Goal: Task Accomplishment & Management: Use online tool/utility

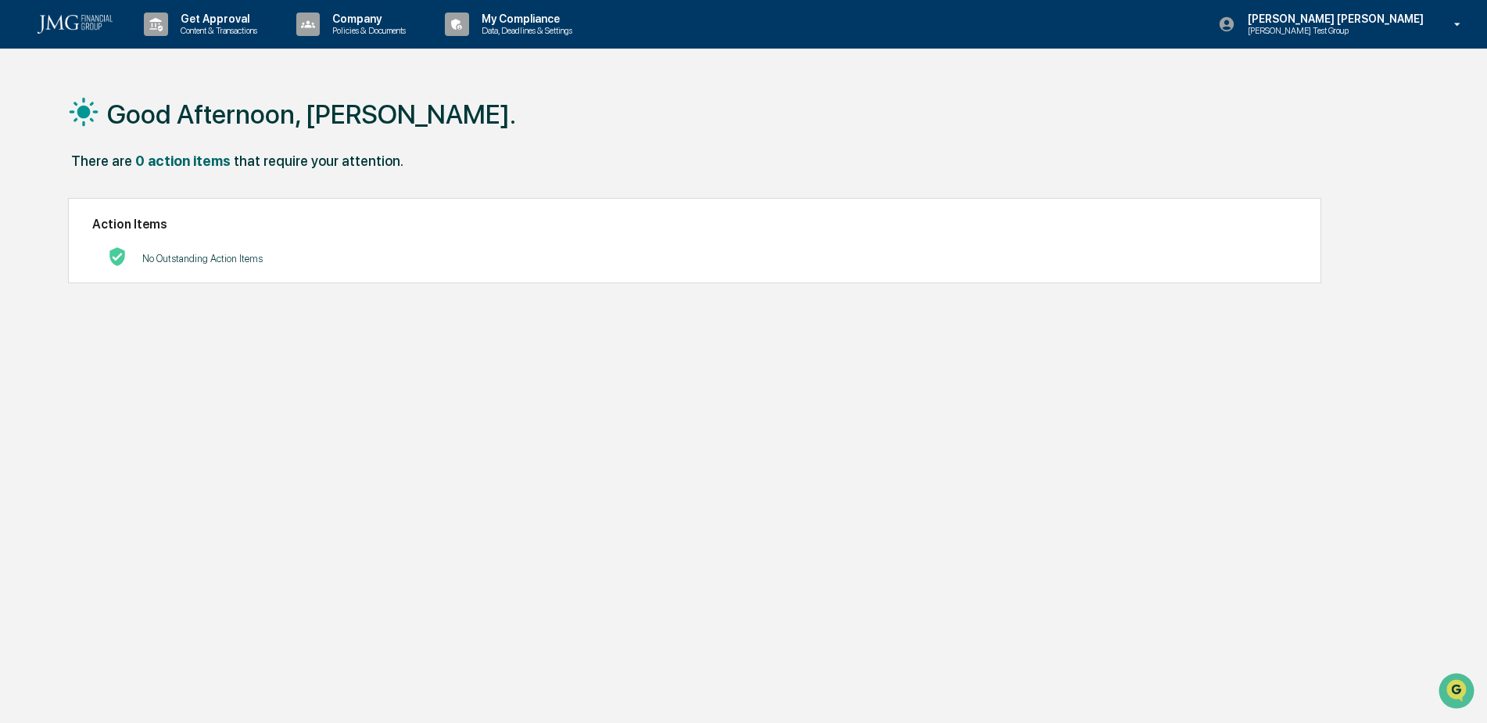
click at [1378, 37] on div "Steven Lennart Steve Test Group" at bounding box center [1345, 24] width 285 height 48
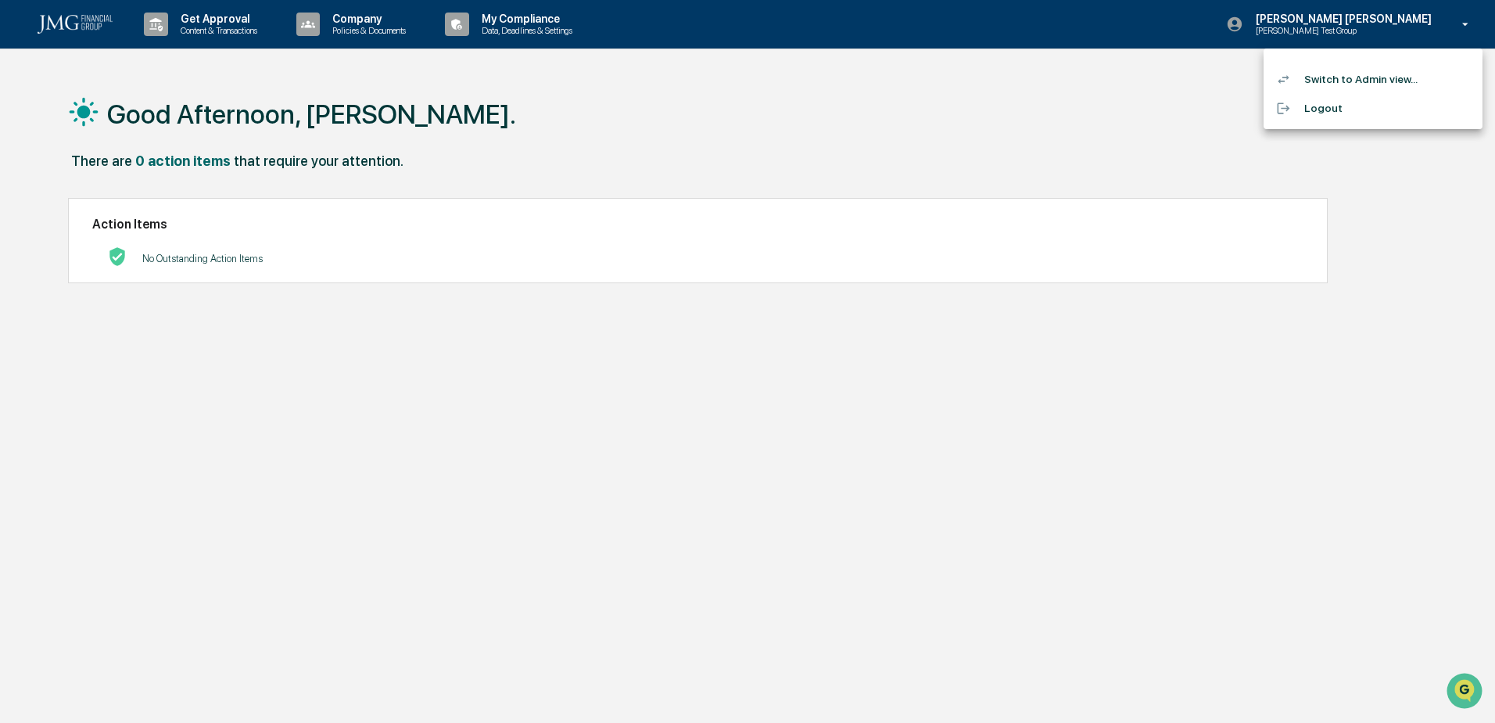
click at [1361, 77] on li "Switch to Admin view..." at bounding box center [1373, 79] width 219 height 29
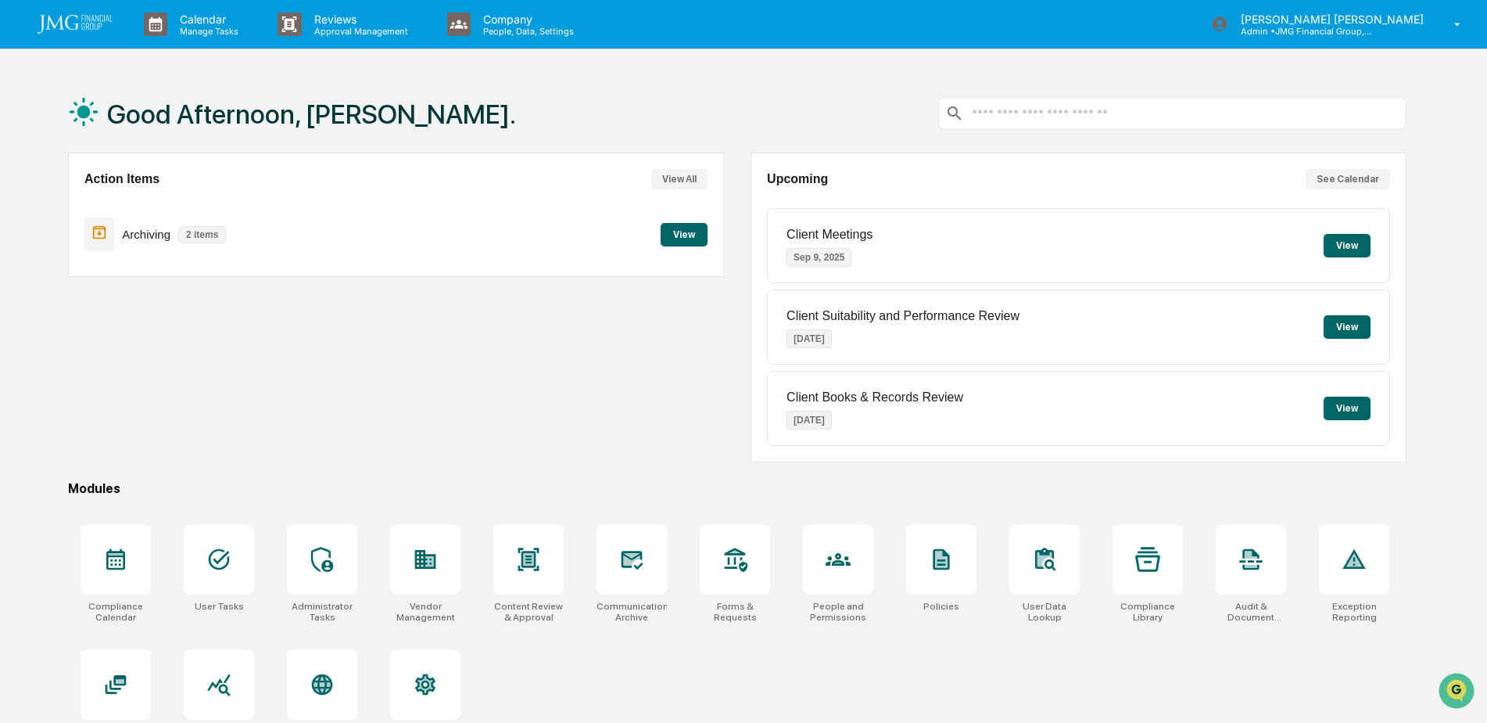
scroll to position [74, 0]
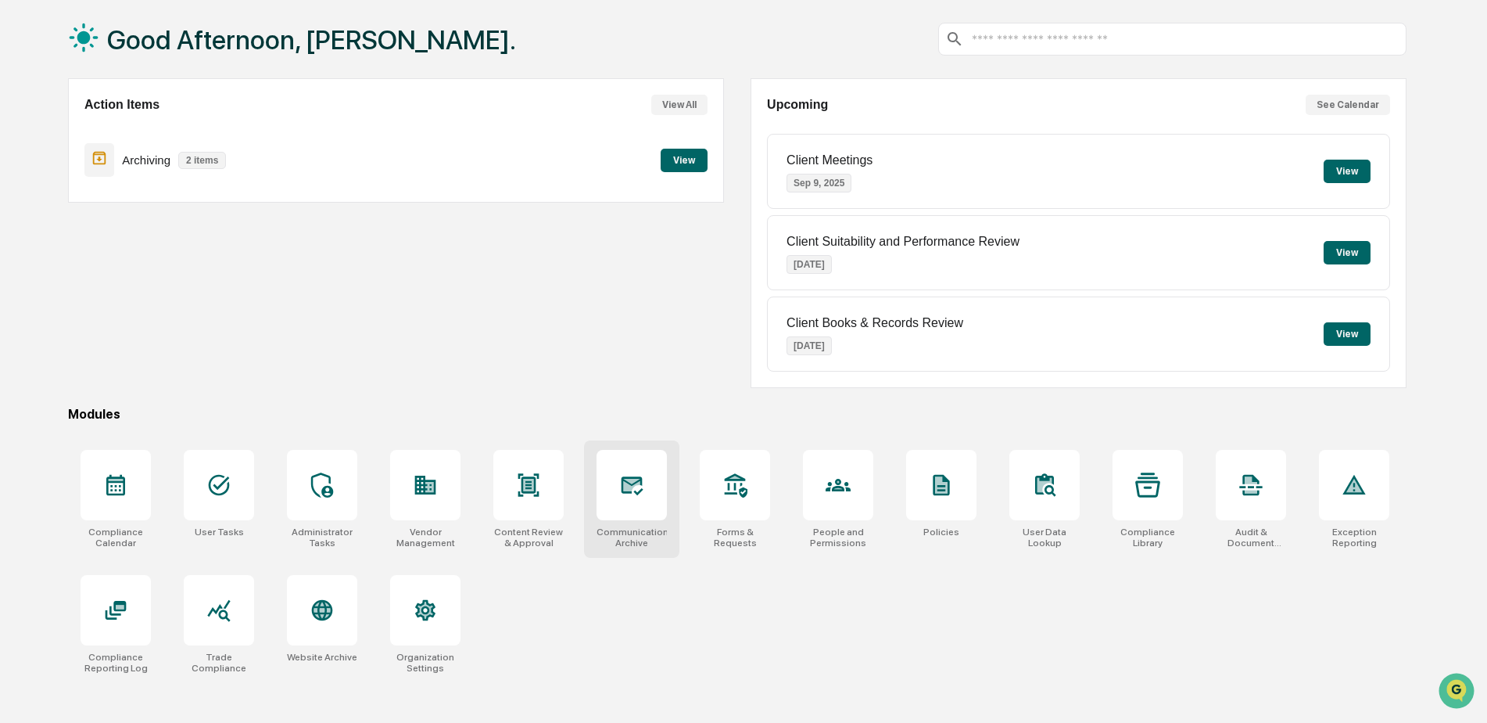
click at [636, 500] on div at bounding box center [632, 485] width 70 height 70
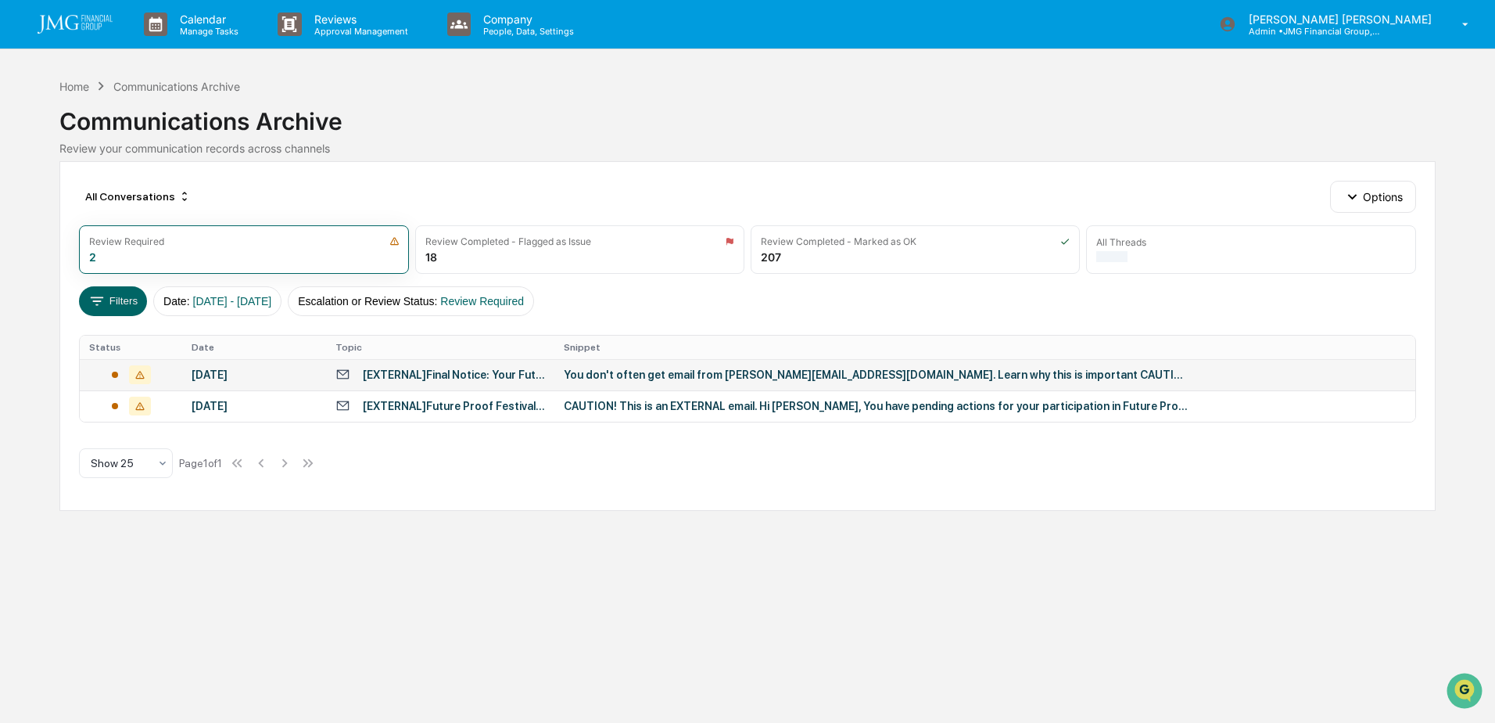
click at [658, 372] on div "You don't often get email from [PERSON_NAME][EMAIL_ADDRESS][DOMAIN_NAME]. Learn…" at bounding box center [877, 374] width 626 height 13
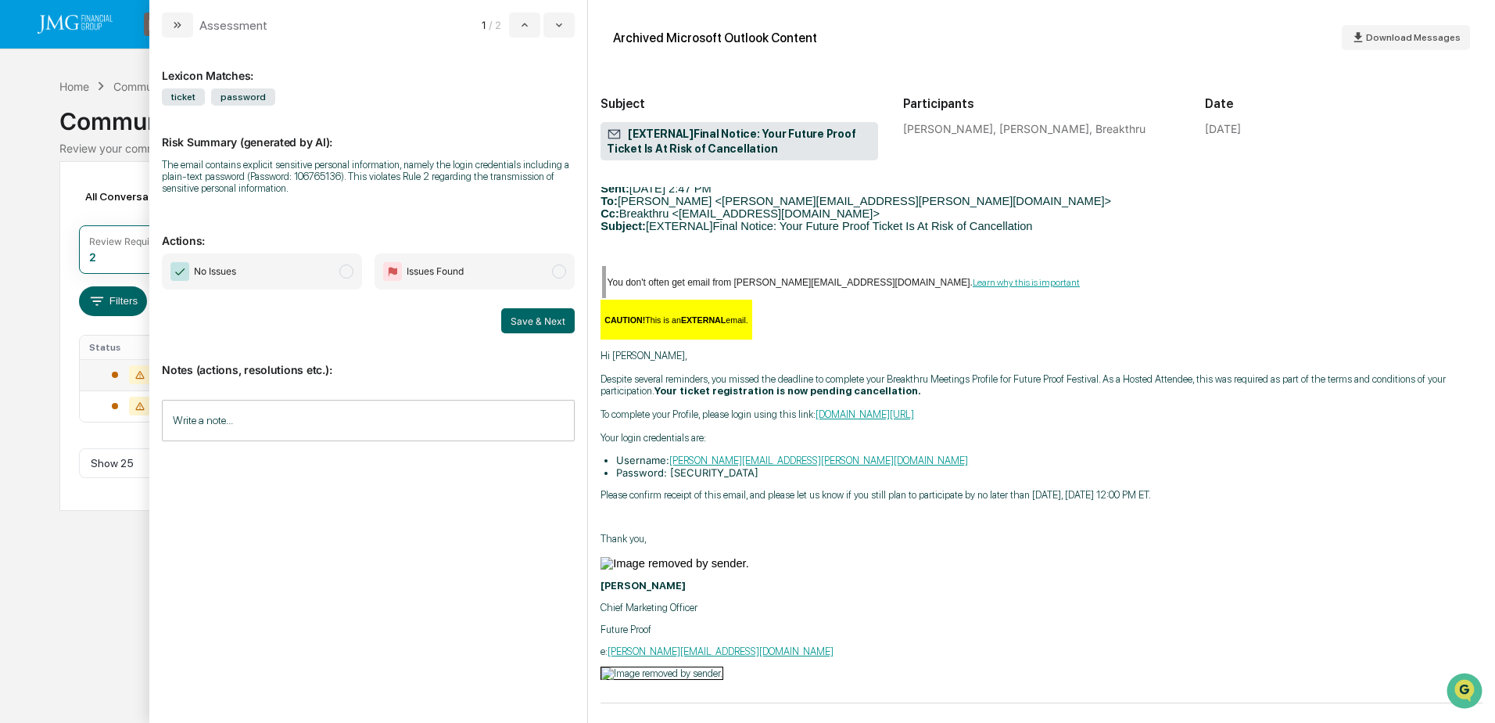
scroll to position [637, 0]
click at [308, 410] on input "Write a note..." at bounding box center [368, 420] width 413 height 41
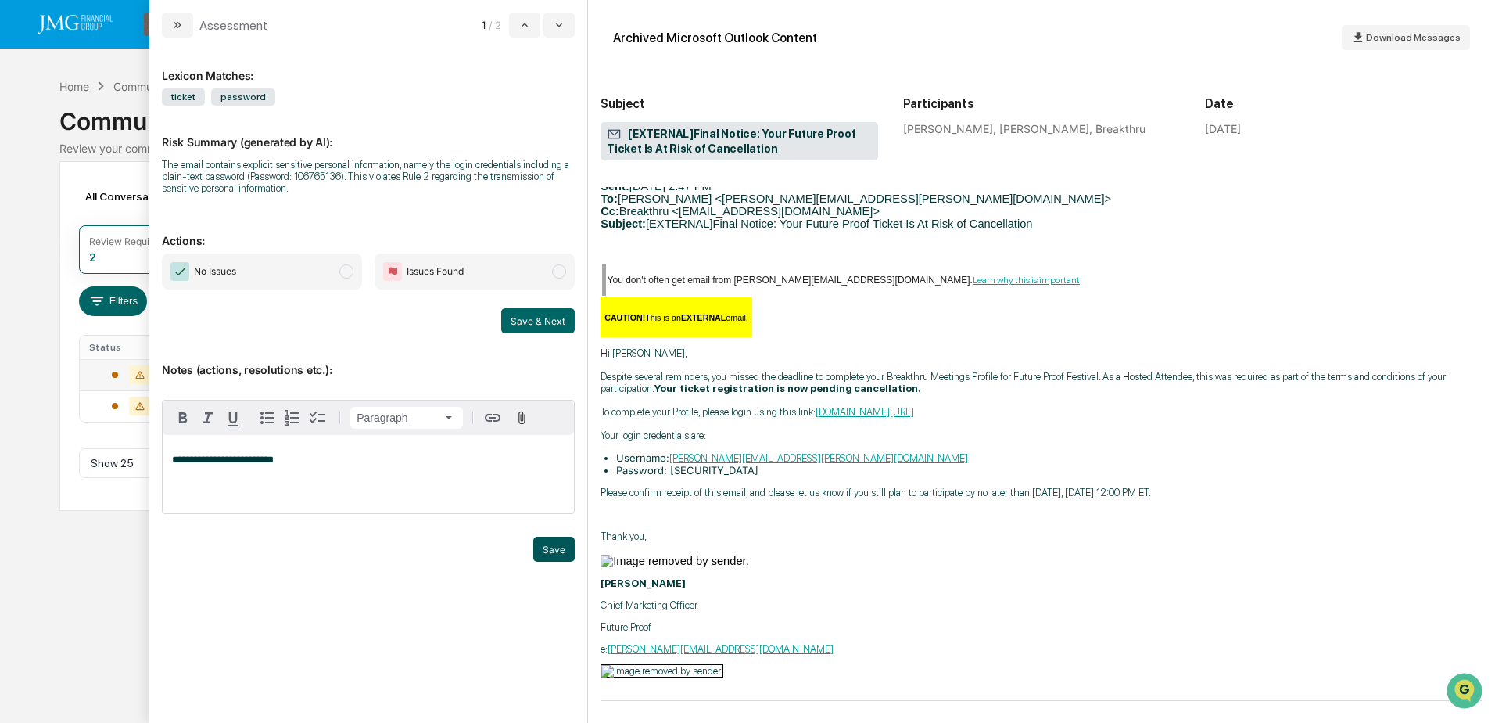
click at [551, 550] on button "Save" at bounding box center [553, 548] width 41 height 25
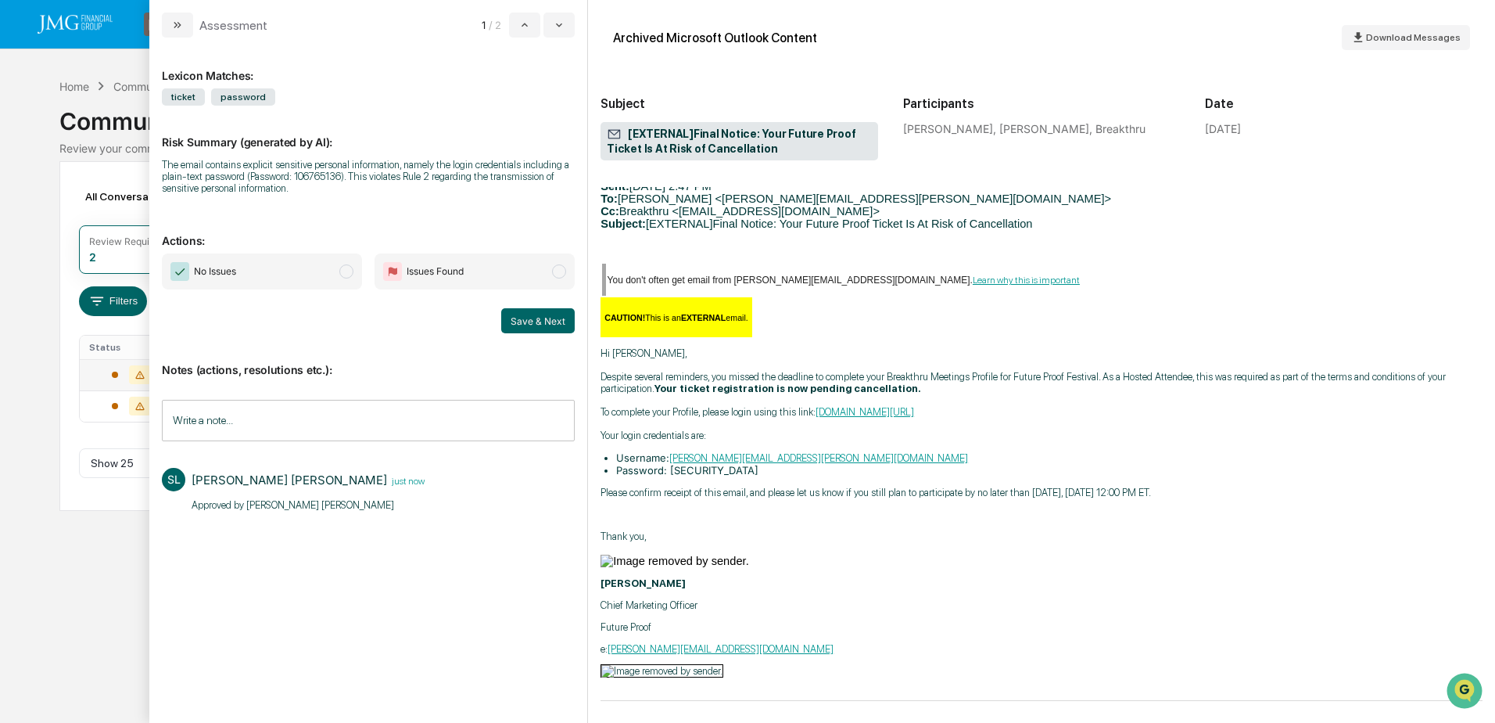
click at [326, 280] on span "No Issues" at bounding box center [262, 271] width 200 height 36
click at [537, 324] on button "Save & Next" at bounding box center [538, 320] width 74 height 25
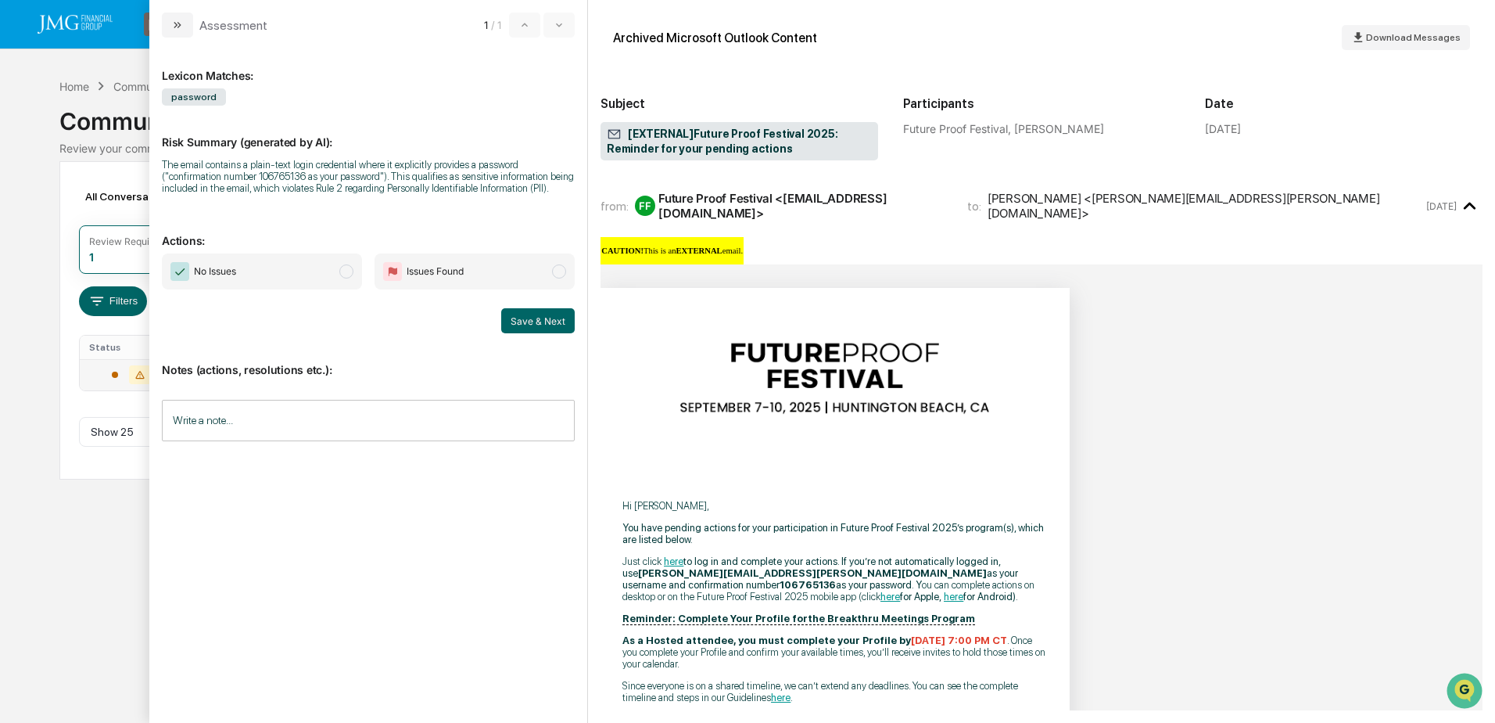
click at [395, 427] on input "Write a note..." at bounding box center [368, 420] width 413 height 41
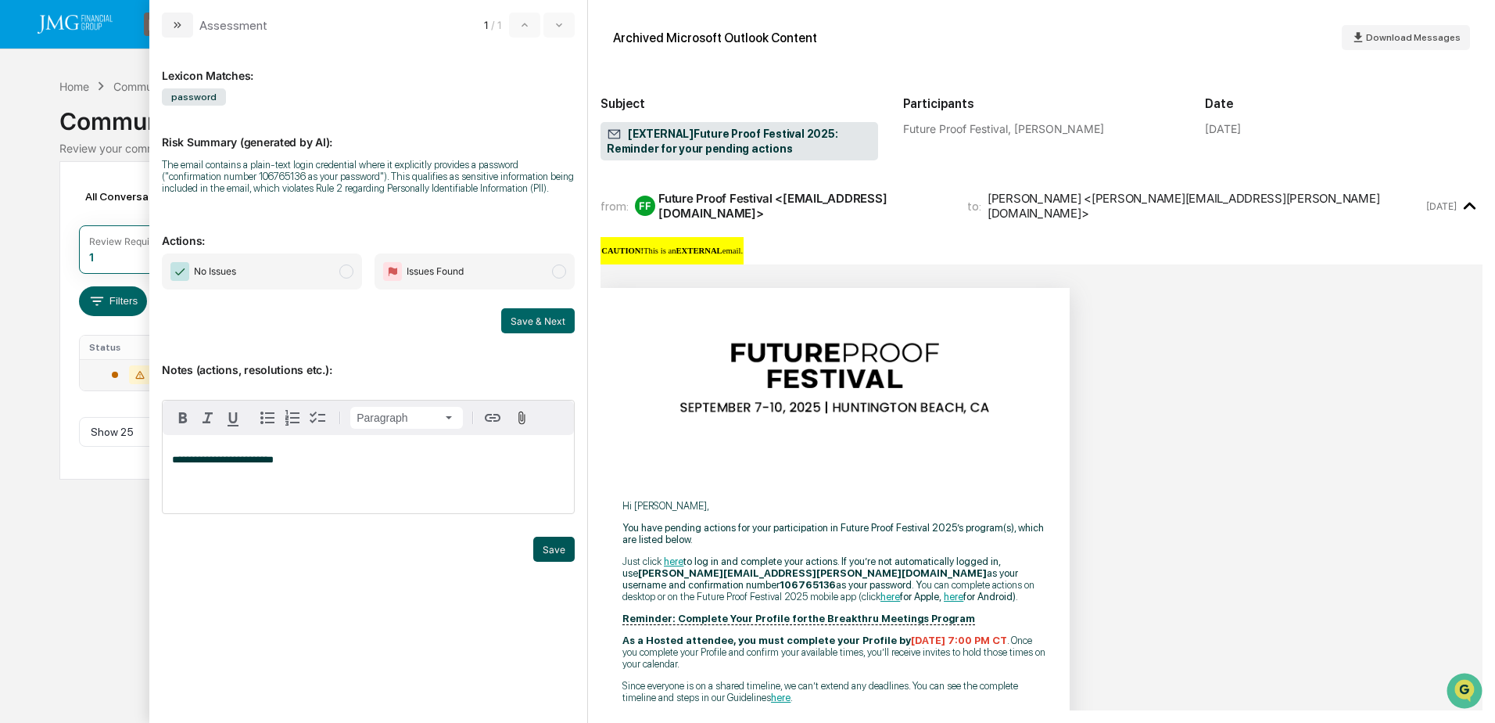
click at [544, 544] on button "Save" at bounding box center [553, 548] width 41 height 25
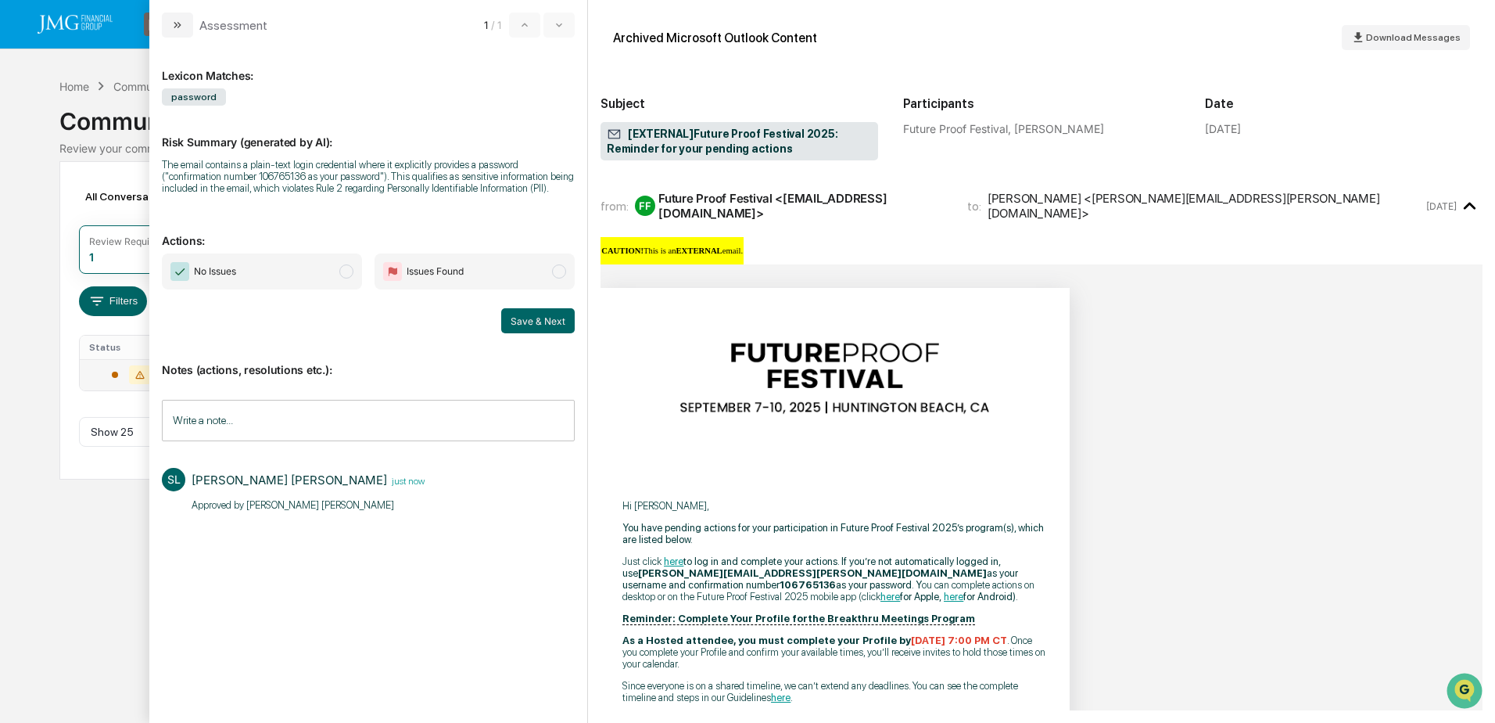
click at [328, 269] on span "No Issues" at bounding box center [262, 271] width 200 height 36
click at [529, 320] on button "Save & Next" at bounding box center [538, 320] width 74 height 25
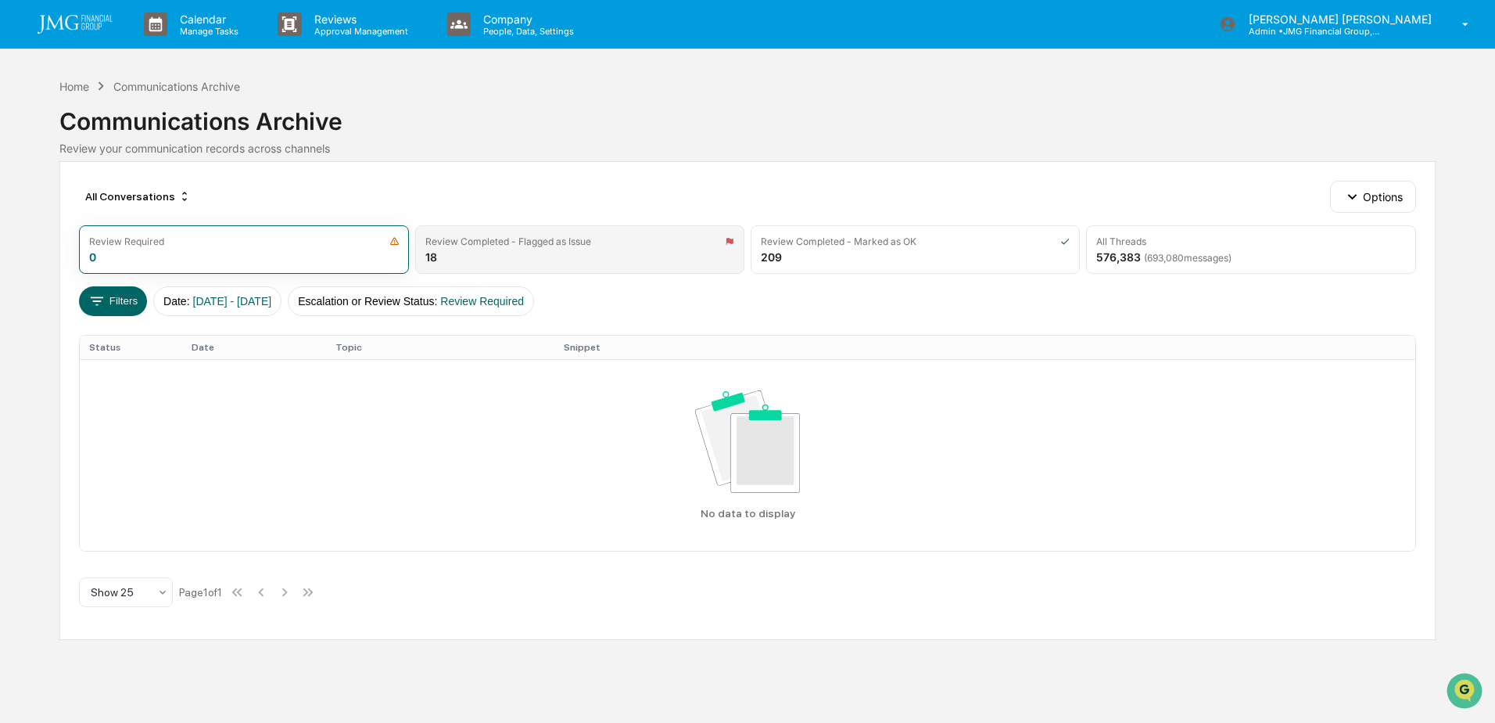
click at [657, 258] on div "Review Completed - Flagged as Issue 18" at bounding box center [579, 249] width 329 height 48
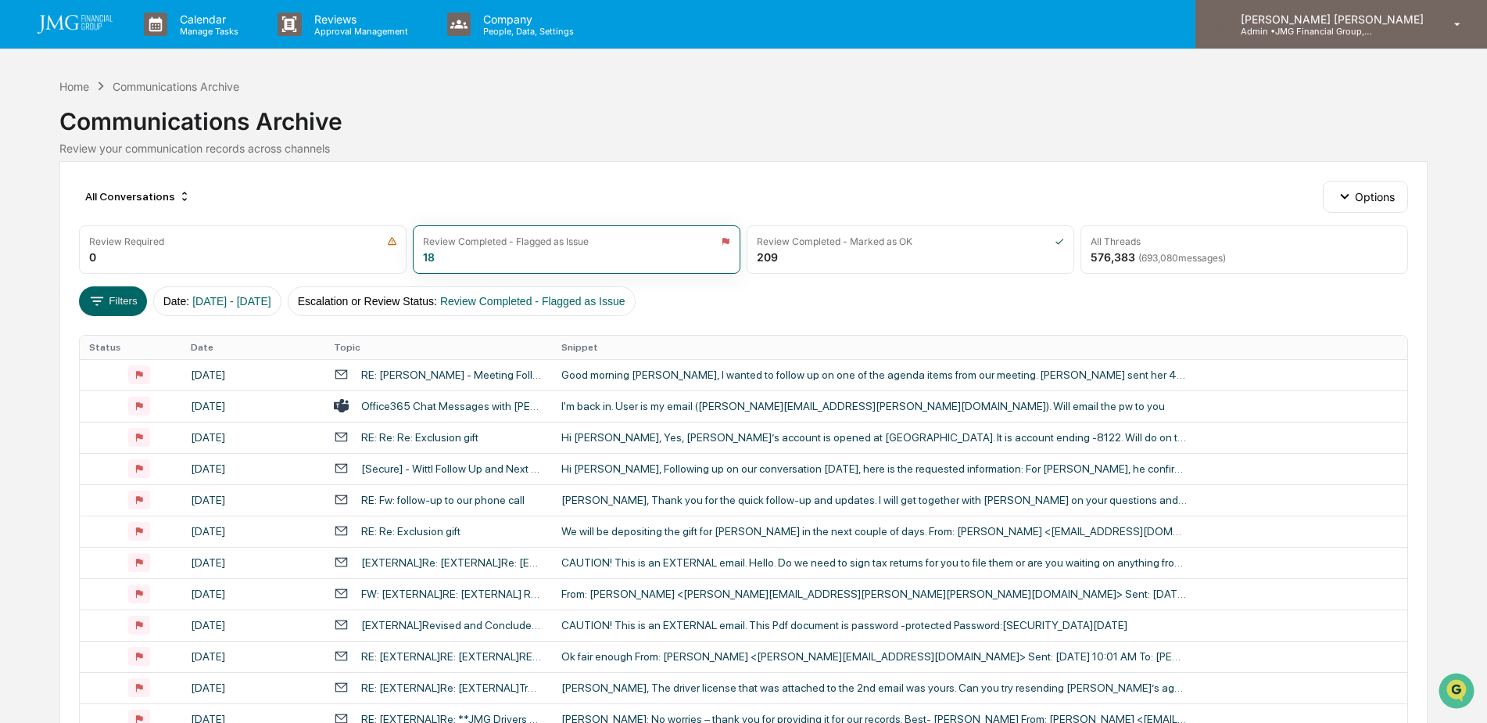
click at [1363, 26] on p "Admin • JMG Financial Group, Ltd." at bounding box center [1301, 31] width 145 height 11
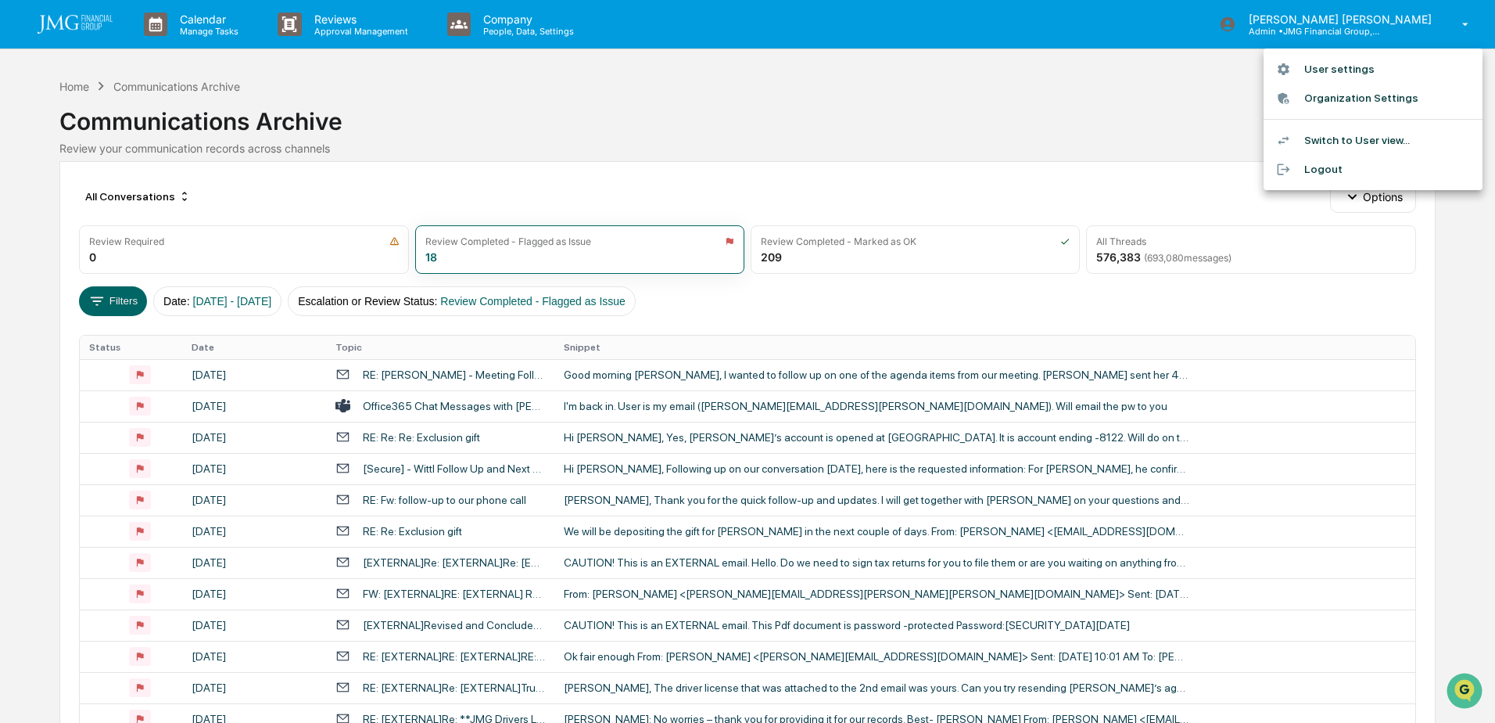
click at [1347, 173] on li "Logout" at bounding box center [1373, 169] width 219 height 29
